Goal: Task Accomplishment & Management: Manage account settings

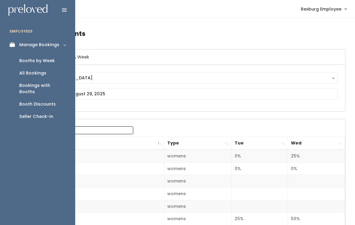
click at [23, 57] on div "Booths by Week" at bounding box center [37, 60] width 36 height 6
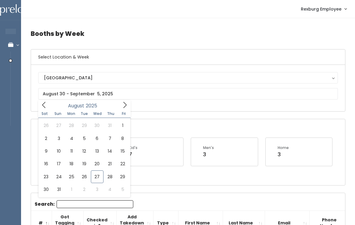
click at [235, 126] on div "Open Booths Women's 1 Kid's 7 Men's 3 Home 3" at bounding box center [188, 152] width 314 height 66
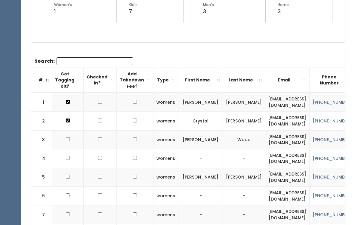
scroll to position [142, 0]
click at [67, 60] on input "Search:" at bounding box center [95, 61] width 77 height 8
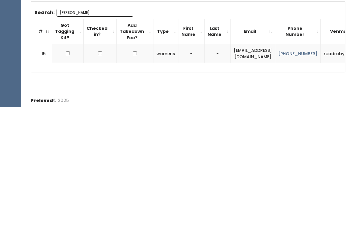
scroll to position [0, 0]
type input "Robin"
click at [70, 162] on td at bounding box center [68, 171] width 32 height 19
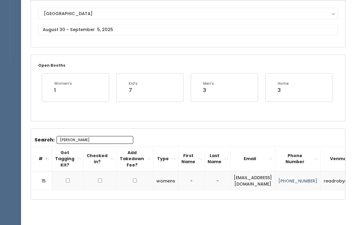
click at [66, 178] on input "checkbox" at bounding box center [68, 180] width 4 height 4
checkbox input "true"
click at [72, 137] on input "Robin" at bounding box center [95, 140] width 77 height 8
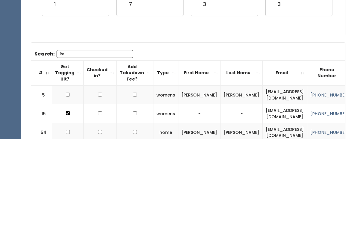
type input "R"
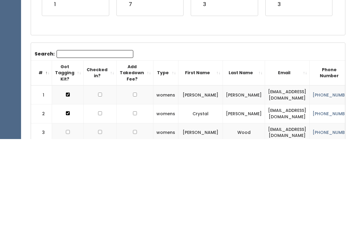
scroll to position [150, 0]
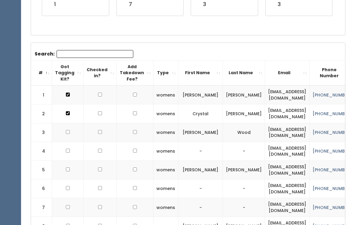
click at [61, 57] on input "Search:" at bounding box center [95, 54] width 77 height 8
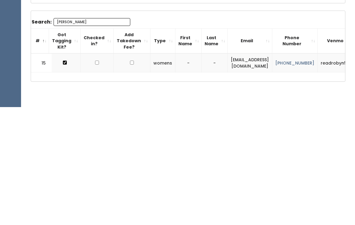
scroll to position [0, 0]
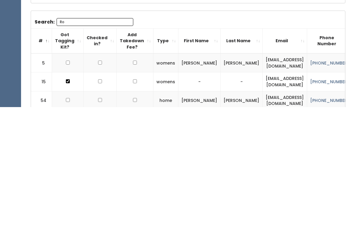
type input "R"
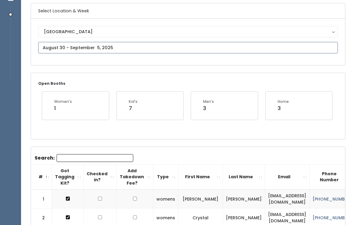
click at [52, 46] on input "text" at bounding box center [188, 47] width 300 height 11
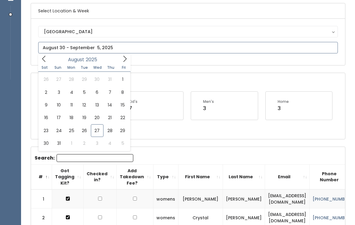
scroll to position [46, 0]
click at [128, 62] on span at bounding box center [124, 58] width 11 height 9
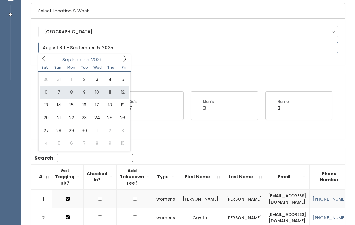
type input "September 6 to September 12"
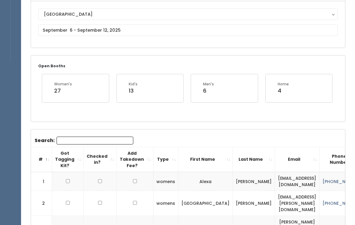
scroll to position [56, 0]
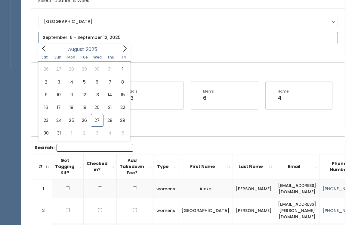
type input "August 23 to August 29"
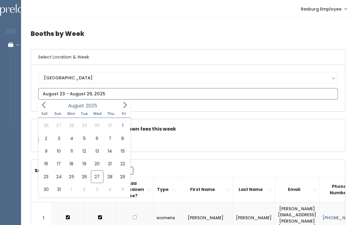
type input "August 30 to September 5"
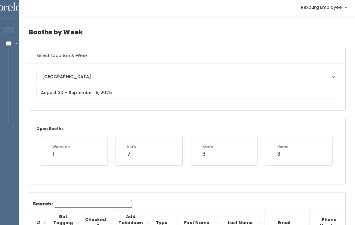
scroll to position [2, 0]
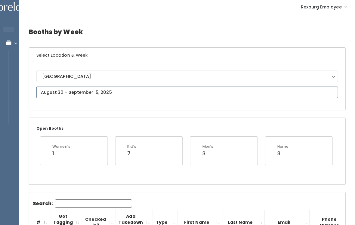
click at [177, 95] on input "text" at bounding box center [188, 91] width 300 height 11
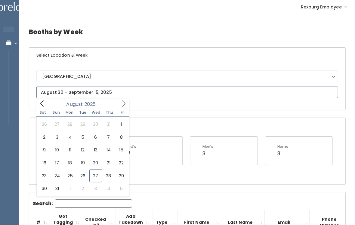
type input "[DATE] to [DATE]"
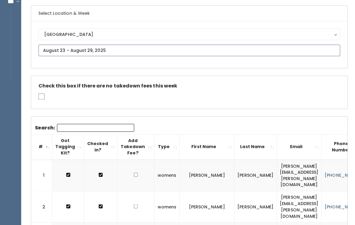
click at [50, 50] on input "text" at bounding box center [188, 49] width 300 height 11
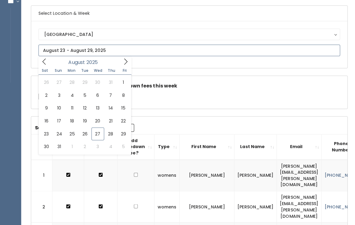
click at [127, 60] on icon at bounding box center [125, 61] width 7 height 7
click at [44, 65] on span at bounding box center [43, 60] width 11 height 9
click at [125, 63] on icon at bounding box center [125, 61] width 7 height 7
click at [126, 69] on span "Fri" at bounding box center [123, 70] width 13 height 4
click at [126, 59] on icon at bounding box center [125, 61] width 7 height 7
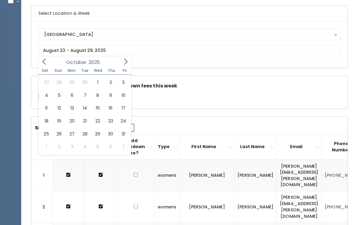
click at [128, 59] on icon at bounding box center [125, 61] width 7 height 7
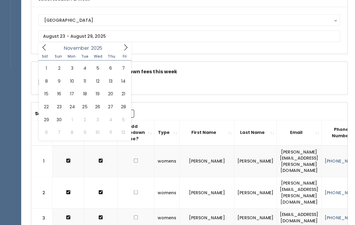
scroll to position [59, 0]
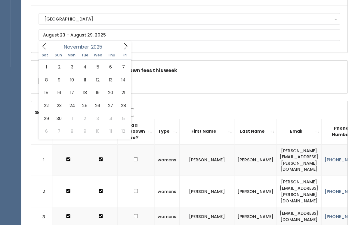
click at [44, 48] on icon at bounding box center [43, 46] width 3 height 6
click at [126, 45] on icon at bounding box center [124, 46] width 3 height 6
click at [187, 84] on div "Check this box if there are no takedown fees this week" at bounding box center [188, 76] width 314 height 33
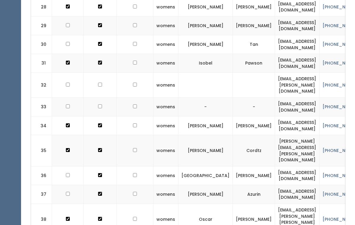
scroll to position [742, 0]
